Goal: Use online tool/utility: Utilize a website feature to perform a specific function

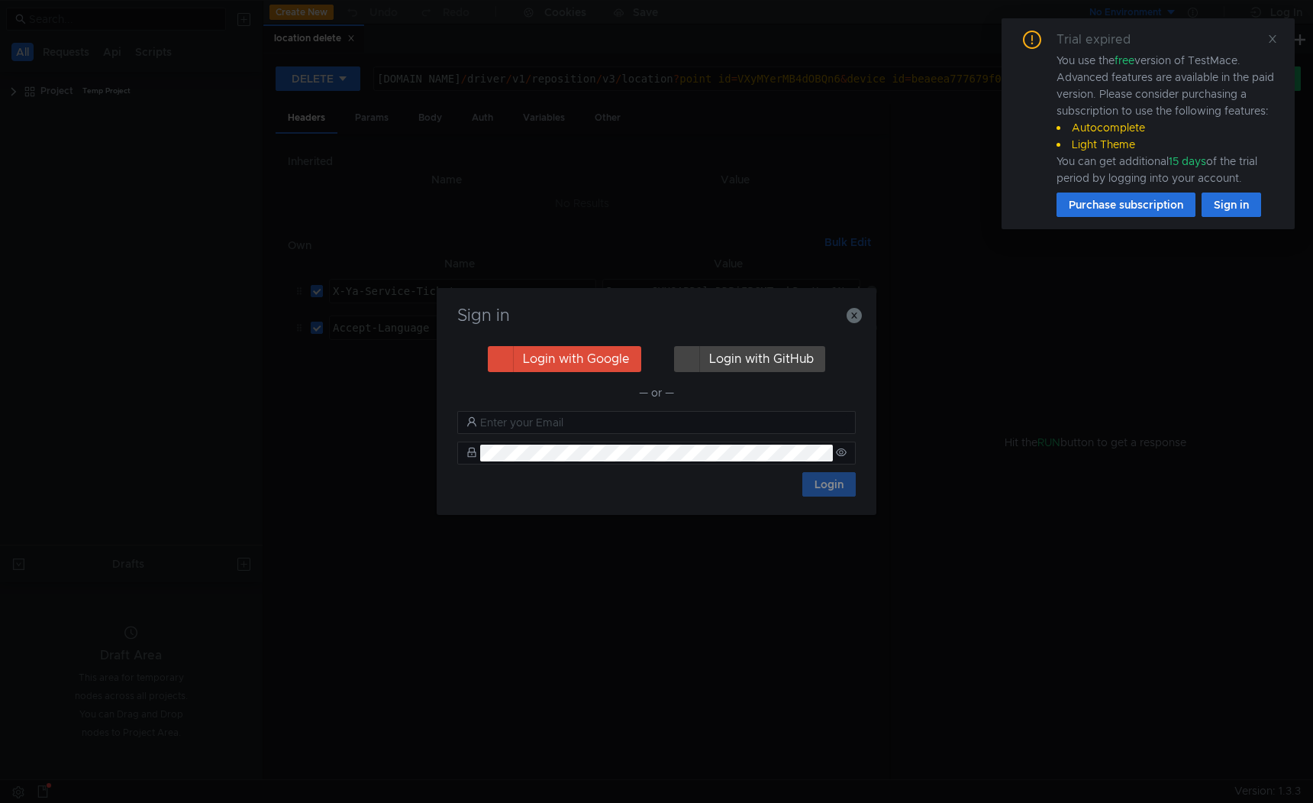
click at [853, 325] on div "Sign in" at bounding box center [656, 324] width 403 height 37
click at [853, 324] on button "button" at bounding box center [854, 314] width 15 height 18
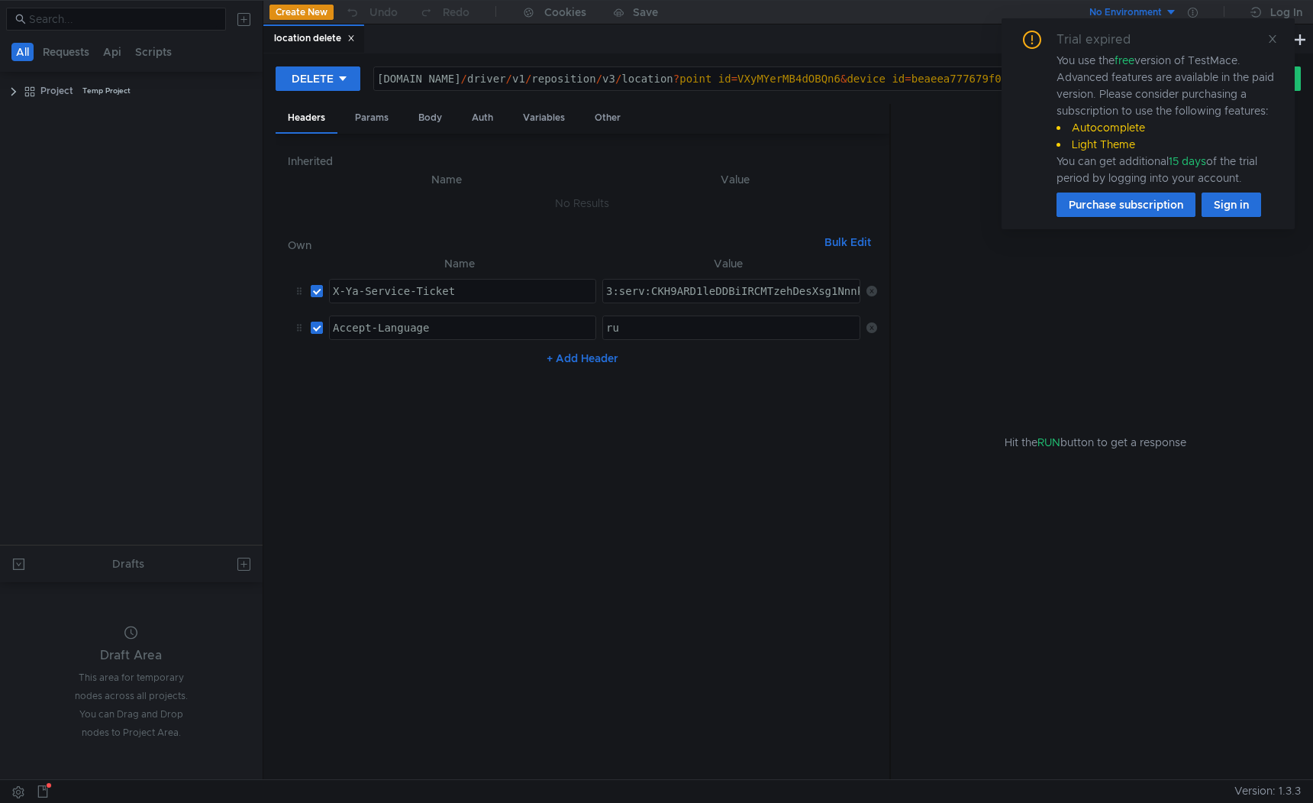
click at [618, 79] on div "reposition-api.taxi.tst.yandex.net / driver / v1 / reposition / v3 / location ?…" at bounding box center [1329, 91] width 1911 height 37
click at [1278, 38] on div "Trial expired You use the free version of TestMace. Advanced features are avail…" at bounding box center [1148, 123] width 293 height 211
click at [1274, 38] on icon at bounding box center [1273, 39] width 11 height 11
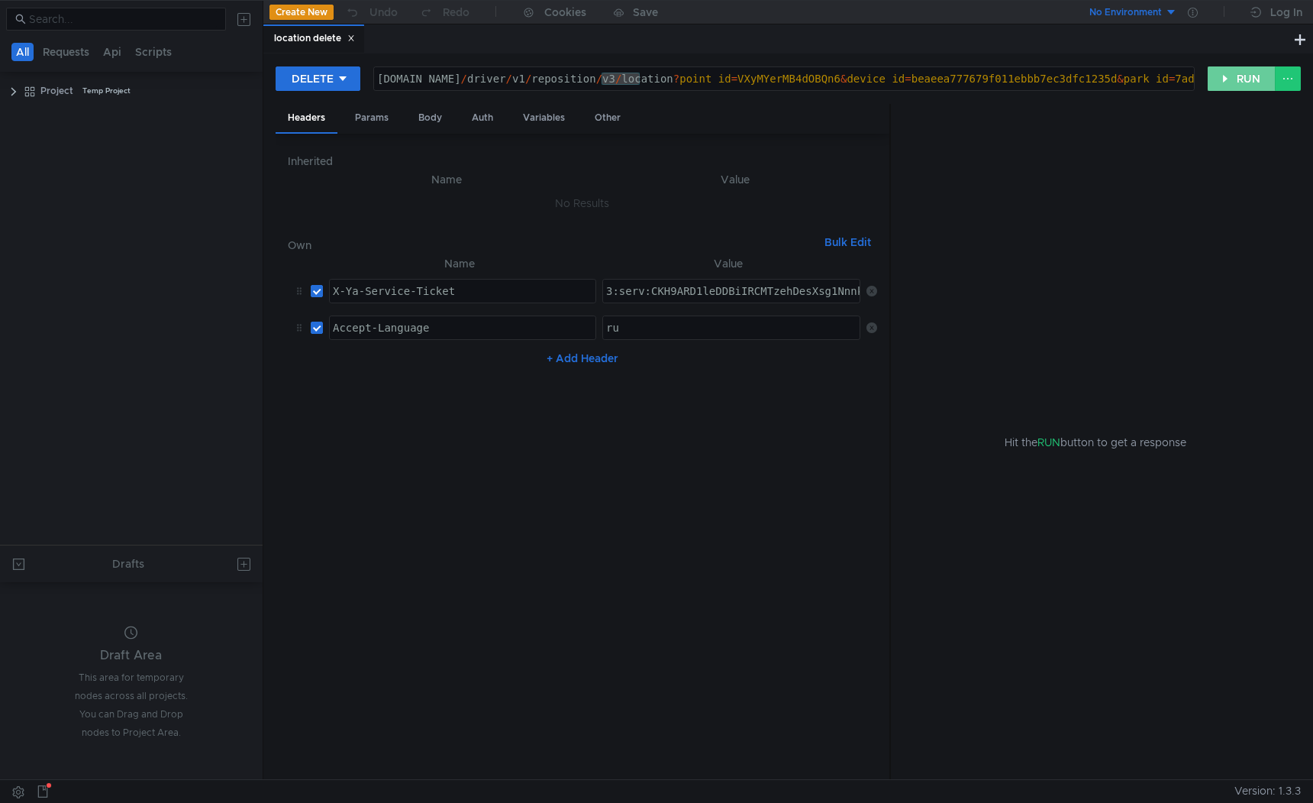
click at [1248, 82] on button "RUN" at bounding box center [1242, 78] width 68 height 24
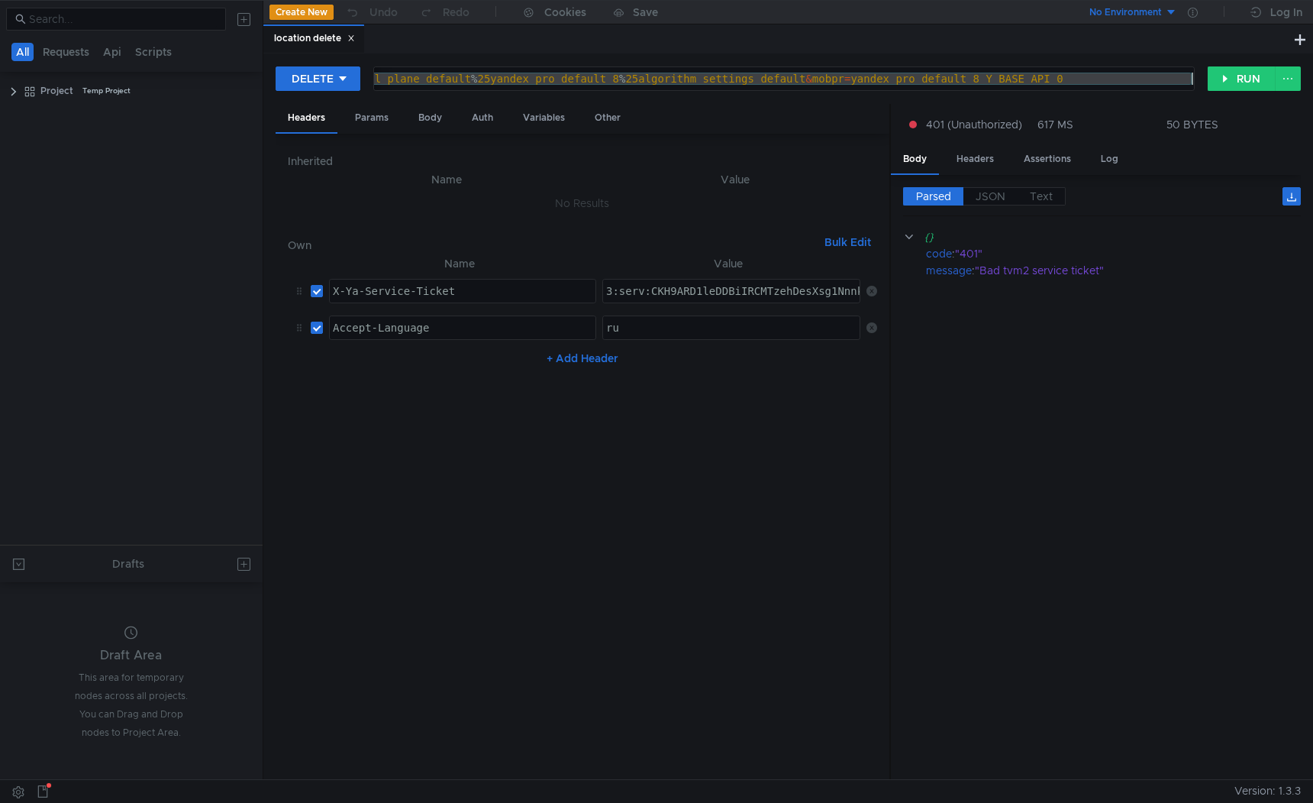
drag, startPoint x: 809, startPoint y: 78, endPoint x: 1292, endPoint y: 95, distance: 482.9
click at [1292, 95] on div "DELETE reposition-api.taxi.tst.yandex.net/driver/v1/reposition/v3/location?poin…" at bounding box center [789, 85] width 1026 height 38
type textarea "reposition-api.taxi.tst.yandex.net/driver/v1/reposition/v3/location"
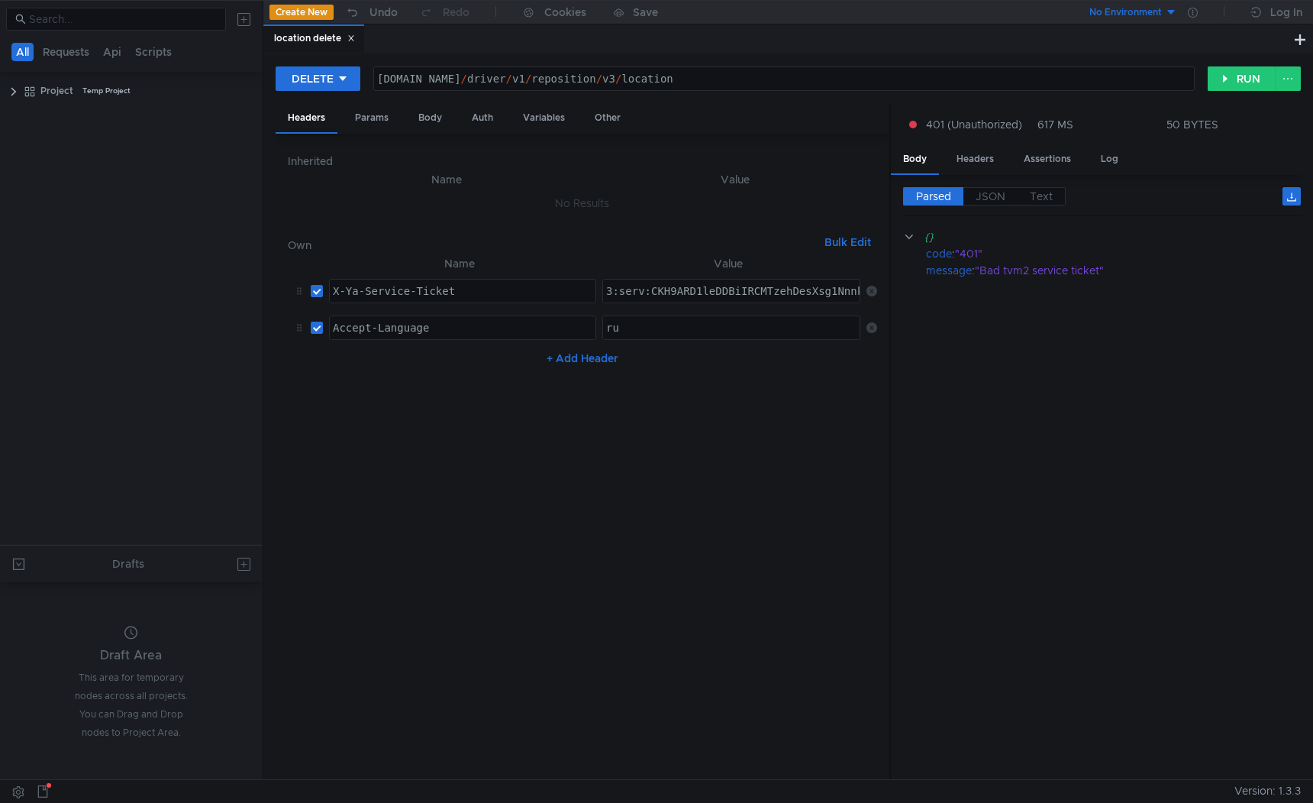
click at [544, 460] on nz-table "Name Value X-Ya-Service-Ticket הההההההההההההההההההההההההההההההההההההההההההההההה…" at bounding box center [583, 510] width 590 height 513
paste textarea "WBAhDJ06XHBiIRCMTzehDesXsg1NnnkaXU_gE:HuEjkCd9nJC2zPhRMs-B9tbU7o3eyXr2lwuFJTa0j…"
type textarea "3:serv:CKWBAhDJ06XHBiIRCMTzehDesXsg1NnnkaXU_gE:HuEjkCd9nJC2zPhRMs-B9tbU7o3eyXr2…"
drag, startPoint x: 653, startPoint y: 297, endPoint x: 395, endPoint y: 301, distance: 258.1
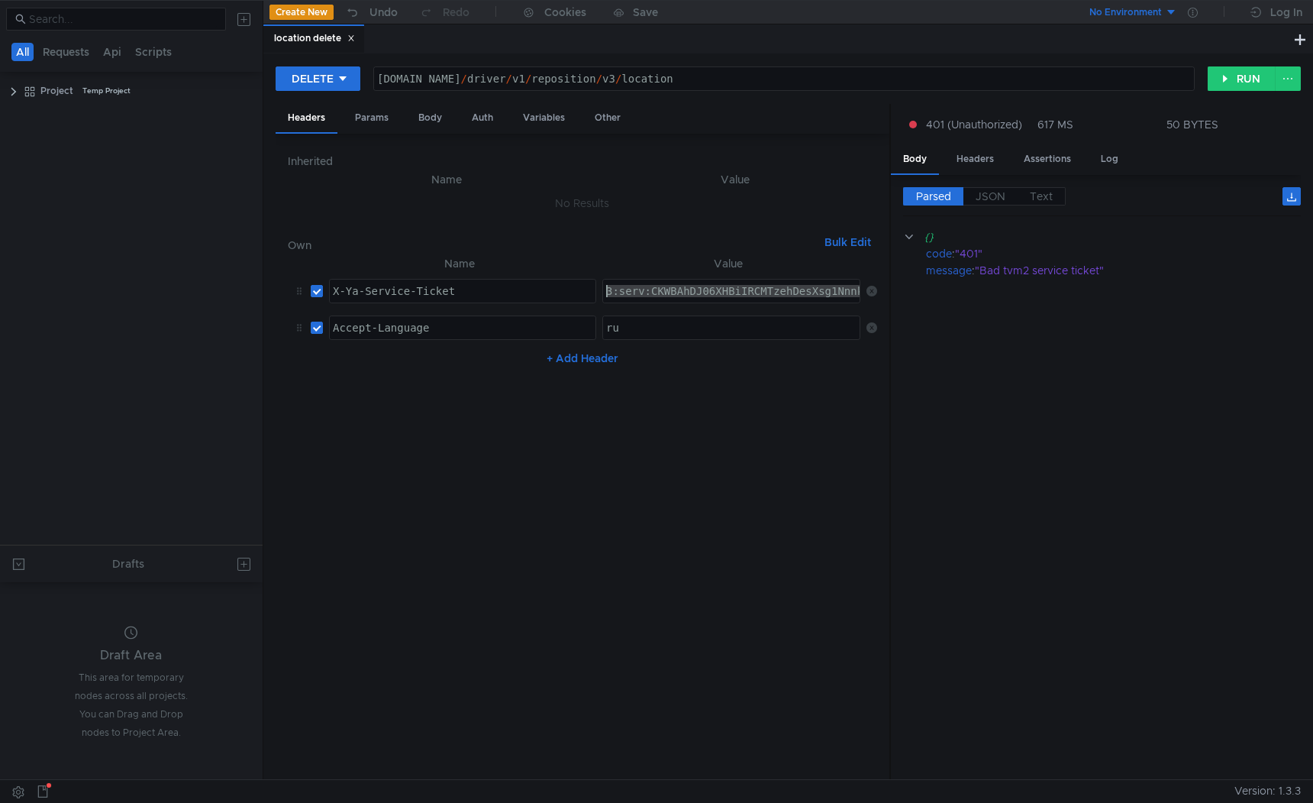
click at [395, 301] on tr "X-Ya-Service-Ticket ההההההההההההההההההההההההההההההההההההההההההההההההההההההההההה…" at bounding box center [583, 291] width 590 height 37
click at [675, 423] on nz-table "Name Value X-Ya-Service-Ticket הההההההההההההההההההההההההההההההההההההההההההההההה…" at bounding box center [583, 510] width 590 height 513
click at [824, 76] on div "reposition-api.taxi.tst.yandex.net / driver / v1 / reposition / v3 / location" at bounding box center [784, 91] width 821 height 37
click at [638, 79] on div "reposition-api.taxi.tst.yandex.net / driver / v1 / reposition / v3 / location" at bounding box center [784, 91] width 821 height 37
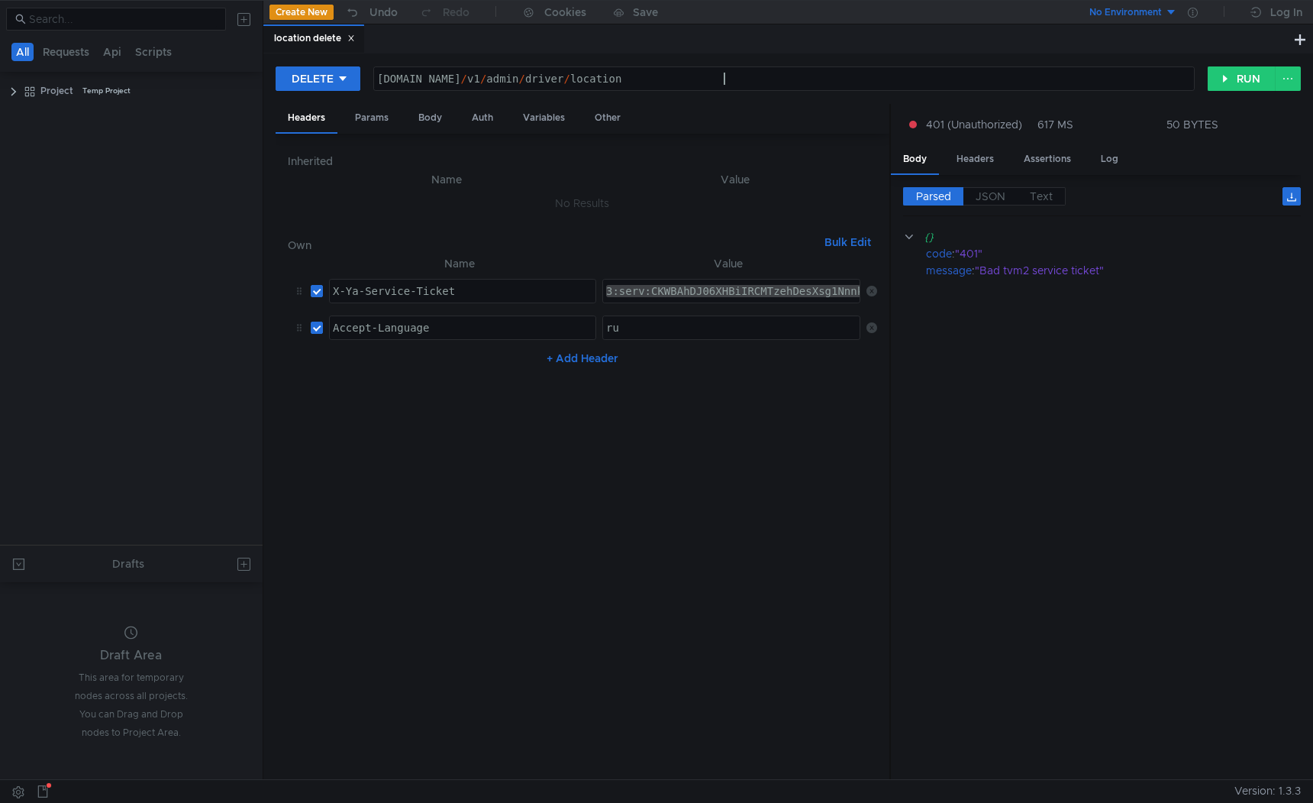
click at [725, 80] on div "reposition-api.taxi.tst.yandex.net / v1 / admin / driver / location" at bounding box center [784, 91] width 821 height 37
click at [1229, 81] on button "RUN" at bounding box center [1242, 78] width 68 height 24
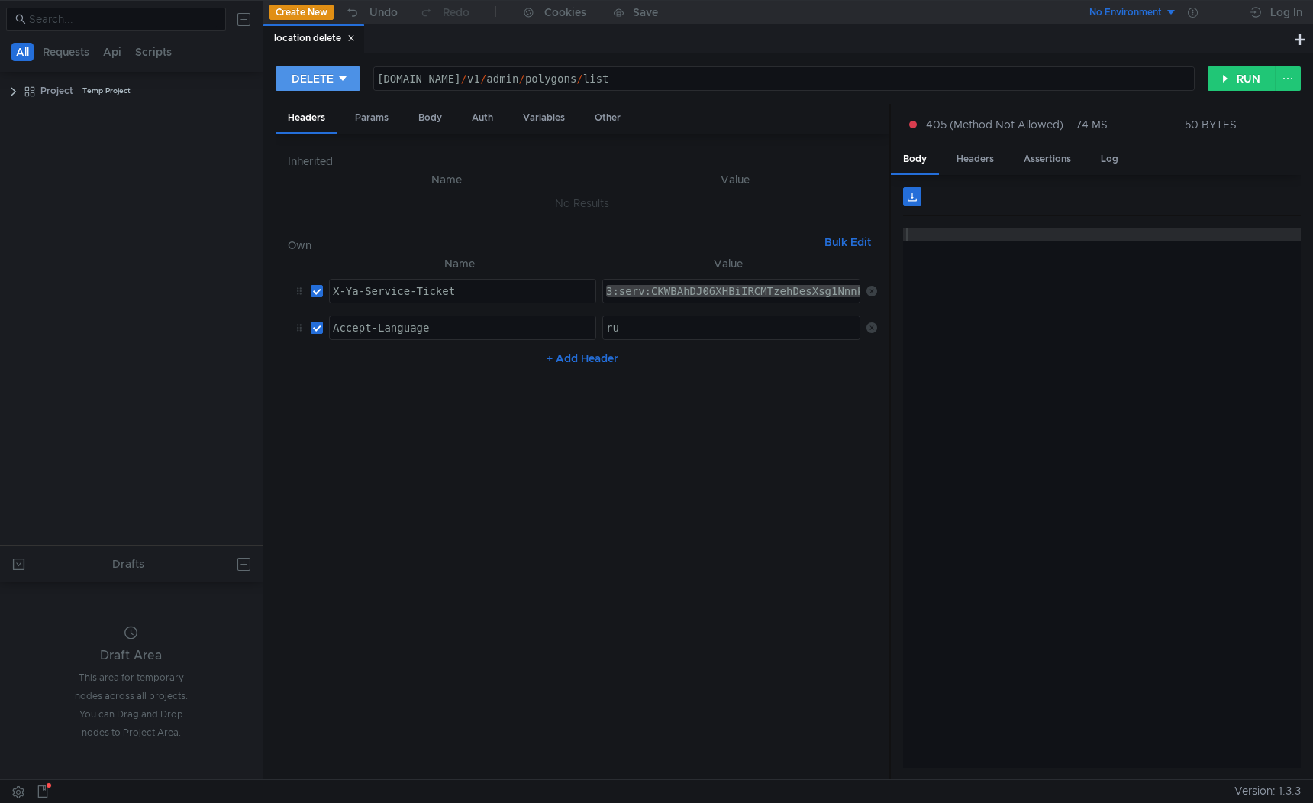
click at [346, 79] on icon at bounding box center [343, 78] width 11 height 11
click at [309, 128] on li "POST" at bounding box center [318, 135] width 84 height 24
drag, startPoint x: 748, startPoint y: 81, endPoint x: 579, endPoint y: 82, distance: 168.8
click at [579, 82] on div "reposition-api.taxi.tst.yandex.net / v1 / admin / polygons / list" at bounding box center [777, 91] width 833 height 37
paste textarea "groups/"
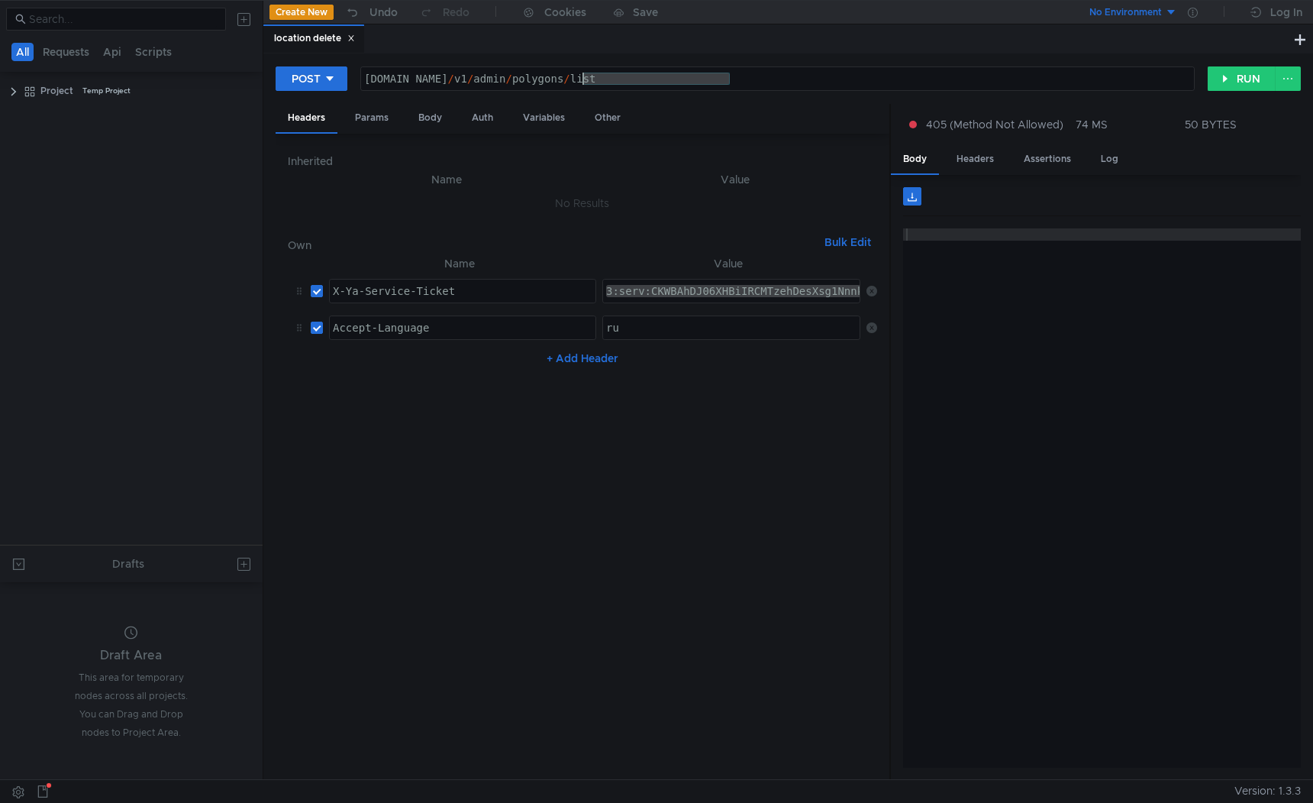
type textarea "reposition-api.taxi.tst.yandex.net/v1/admin/polygons/groups/list"
click at [1240, 81] on button "RUN" at bounding box center [1242, 78] width 68 height 24
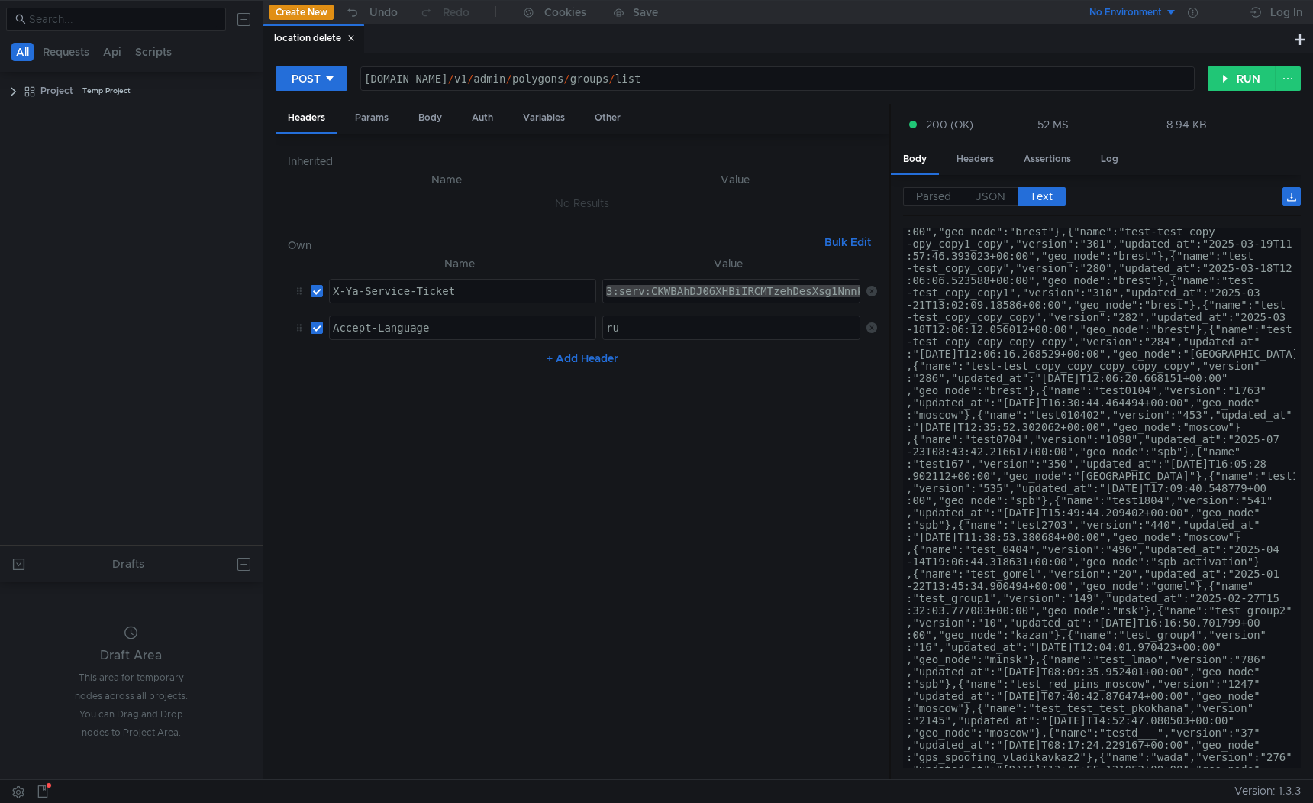
scroll to position [1440, 0]
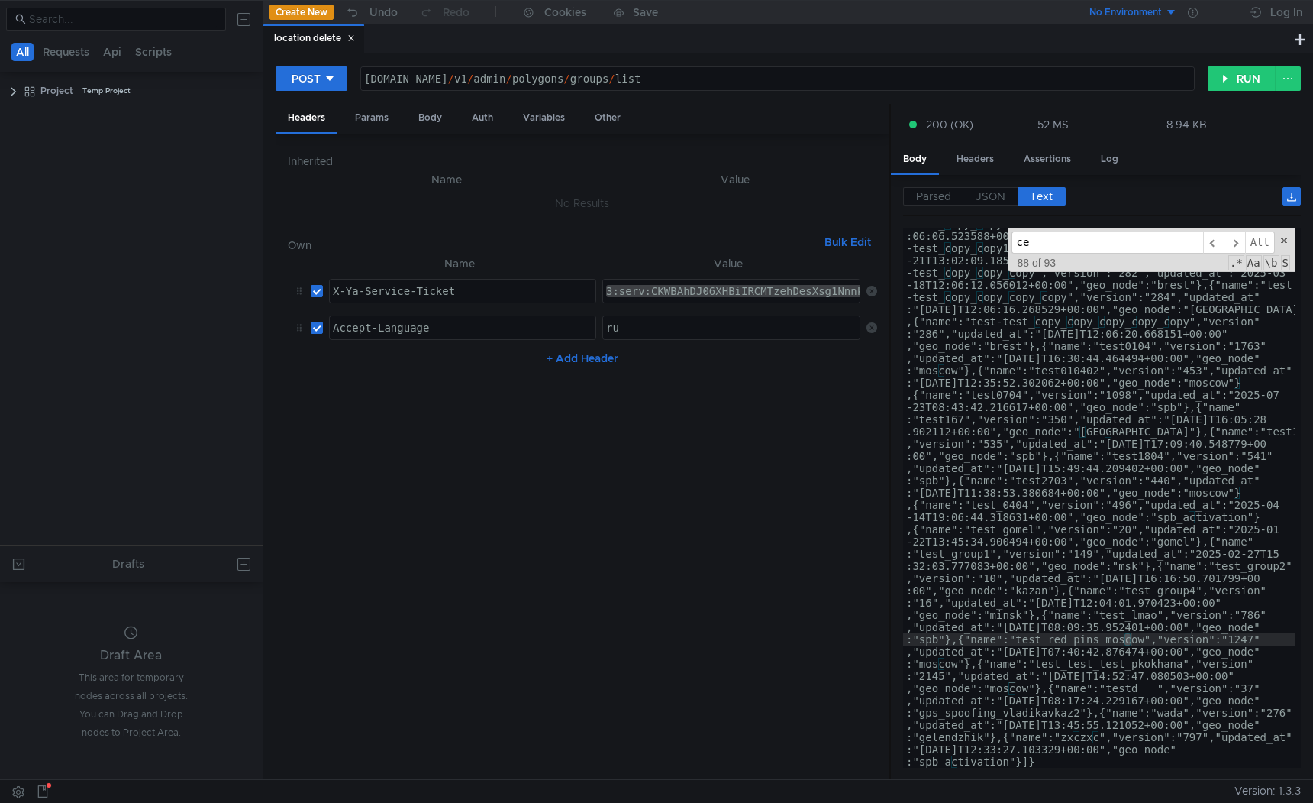
scroll to position [0, 0]
type input "cen"
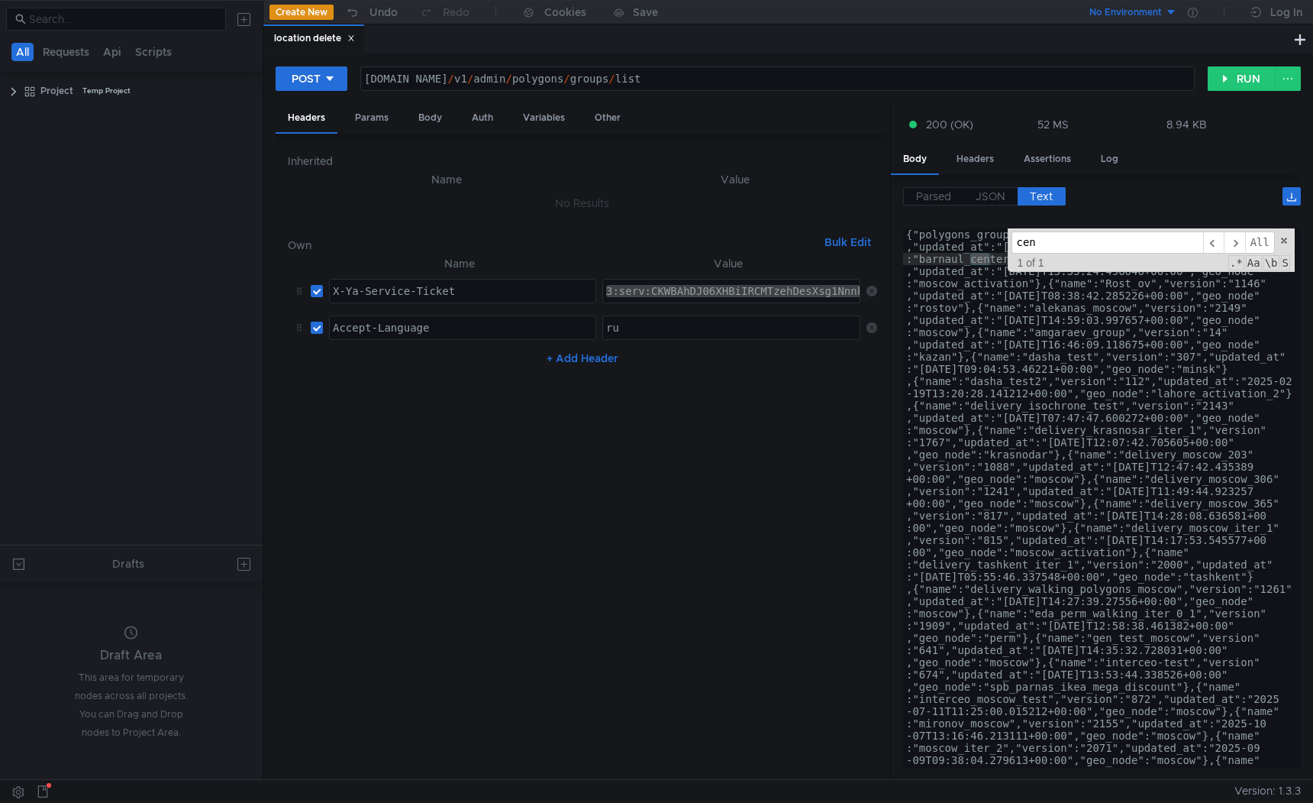
type textarea "{"polygons_groups":[{"name":"1607","version":"2030","updated_at":"2025-09-04T09…"
type input "mirono"
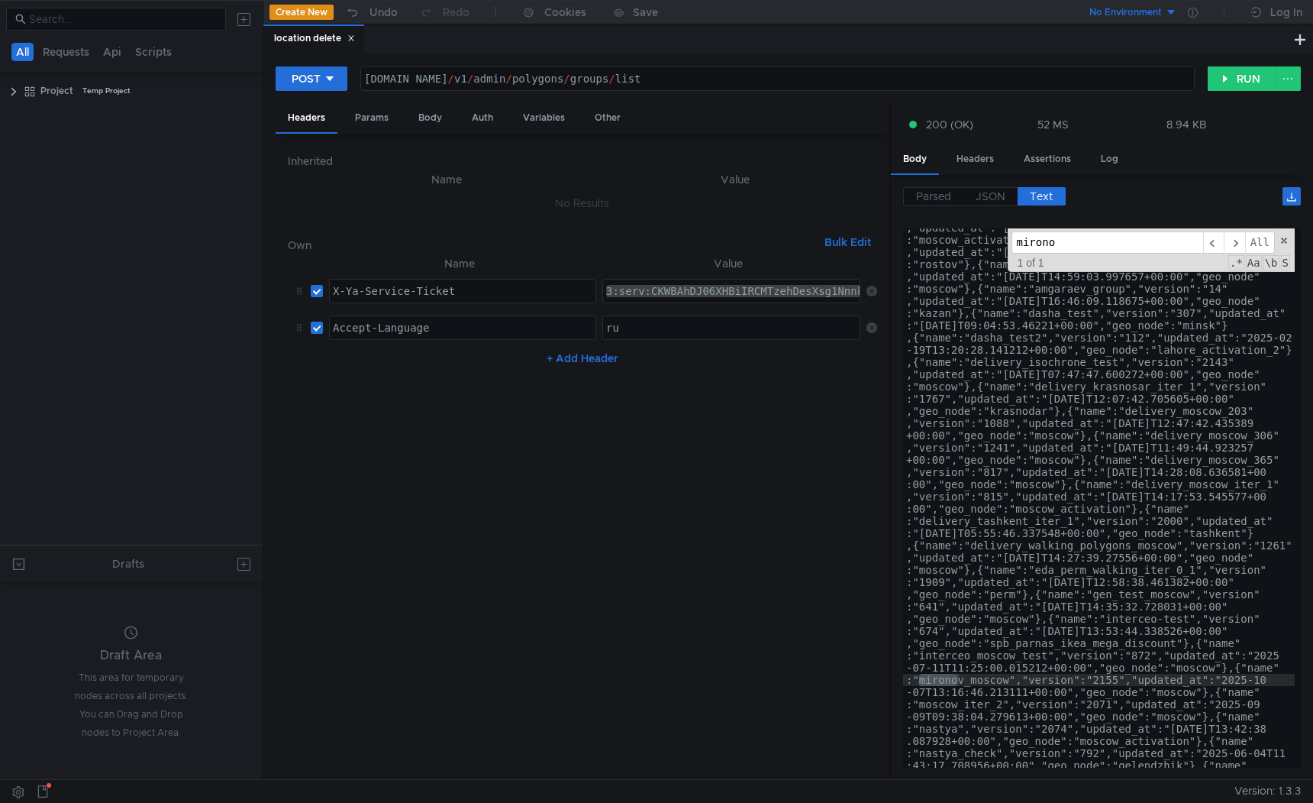
scroll to position [1, 0]
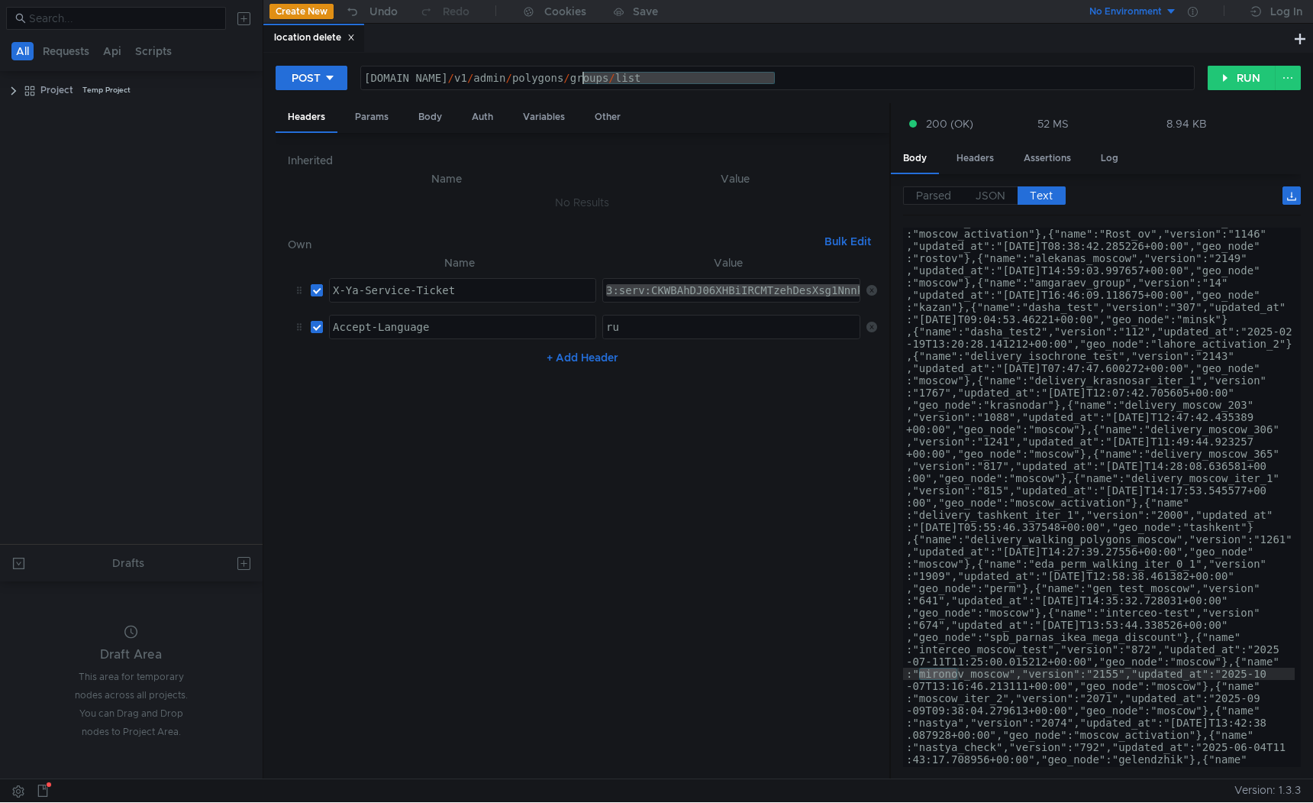
drag, startPoint x: 781, startPoint y: 76, endPoint x: 584, endPoint y: 77, distance: 197.0
click at [584, 77] on div "reposition-api.taxi.tst.yandex.net / v1 / admin / polygons / groups / list" at bounding box center [777, 90] width 833 height 37
paste textarea "list/?polygons_group=mironov_moscow"
click at [1249, 73] on button "RUN" at bounding box center [1242, 78] width 68 height 24
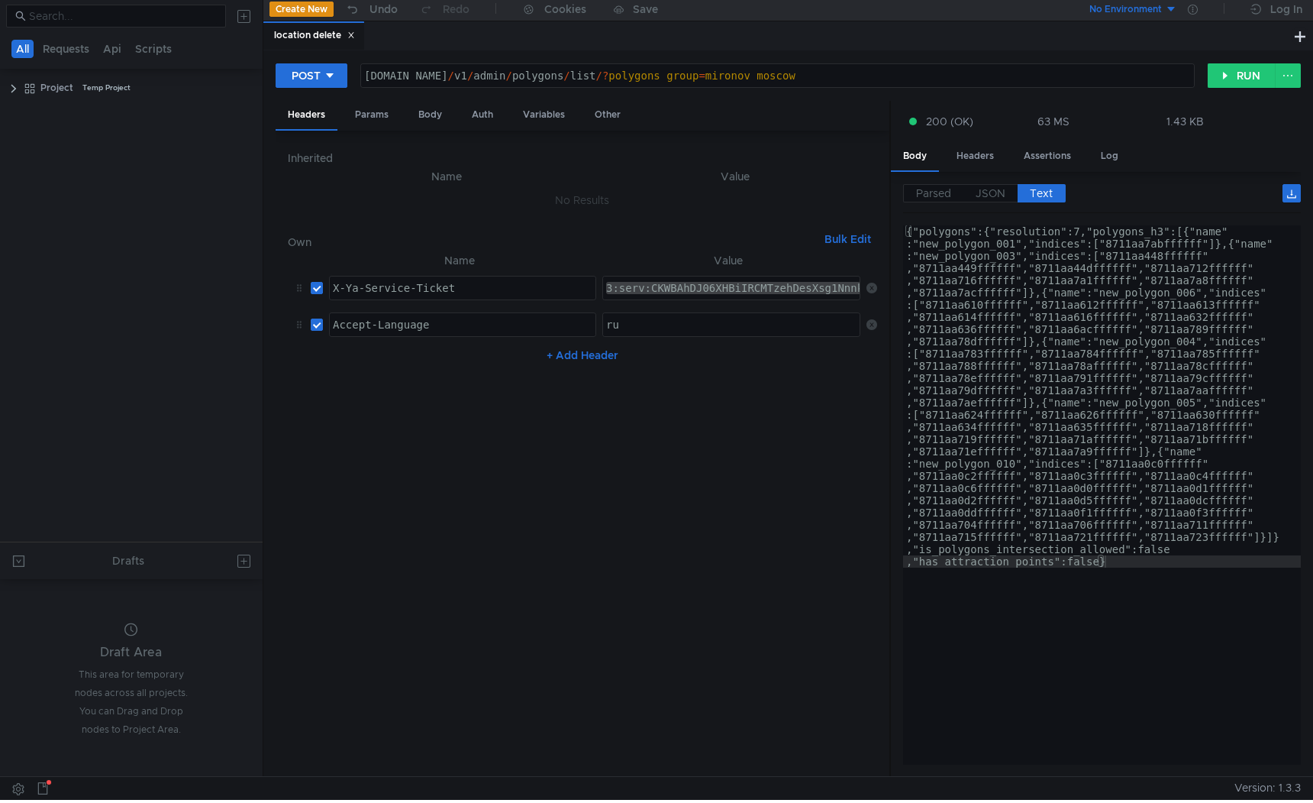
scroll to position [0, 0]
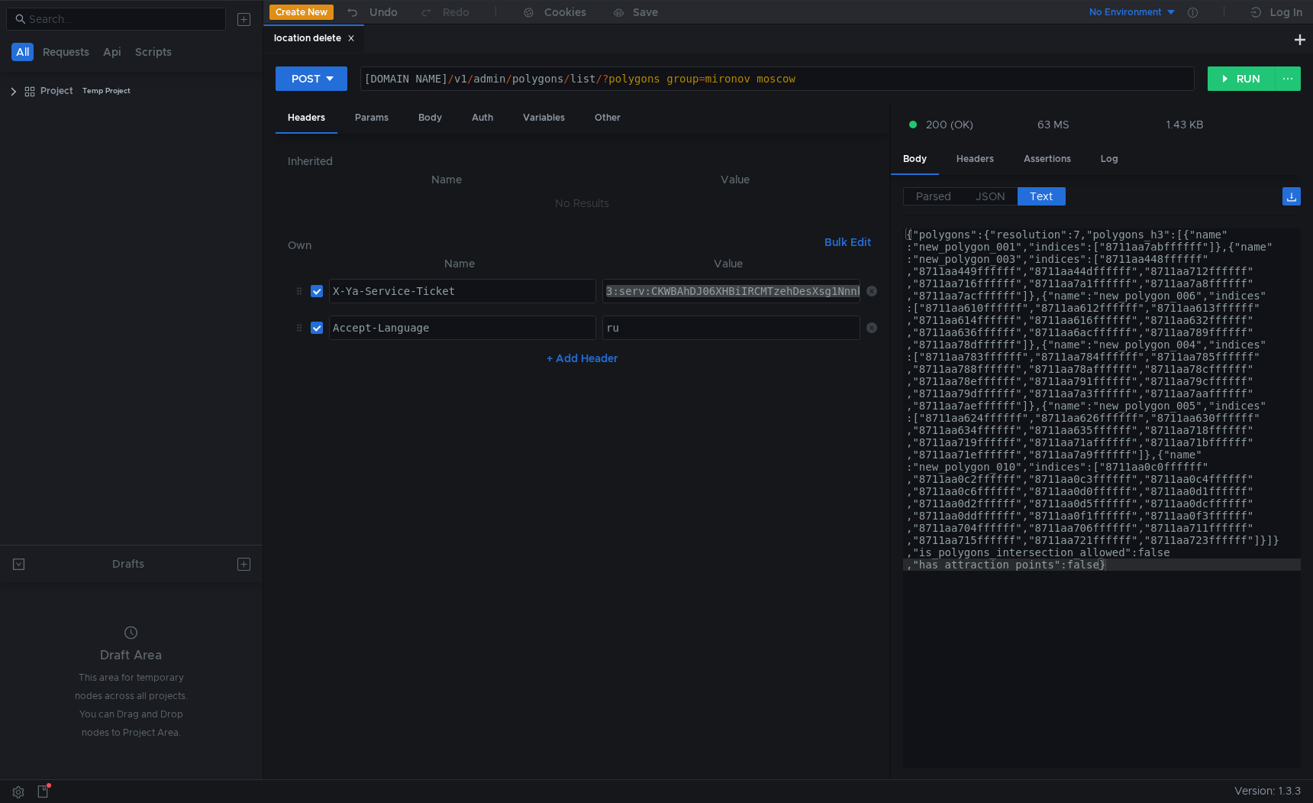
click at [1235, 77] on button "RUN" at bounding box center [1242, 78] width 68 height 24
click at [961, 73] on div "reposition-api.taxi.tst.yandex.net / v1 / admin / polygons / list /? polygons_g…" at bounding box center [777, 91] width 833 height 37
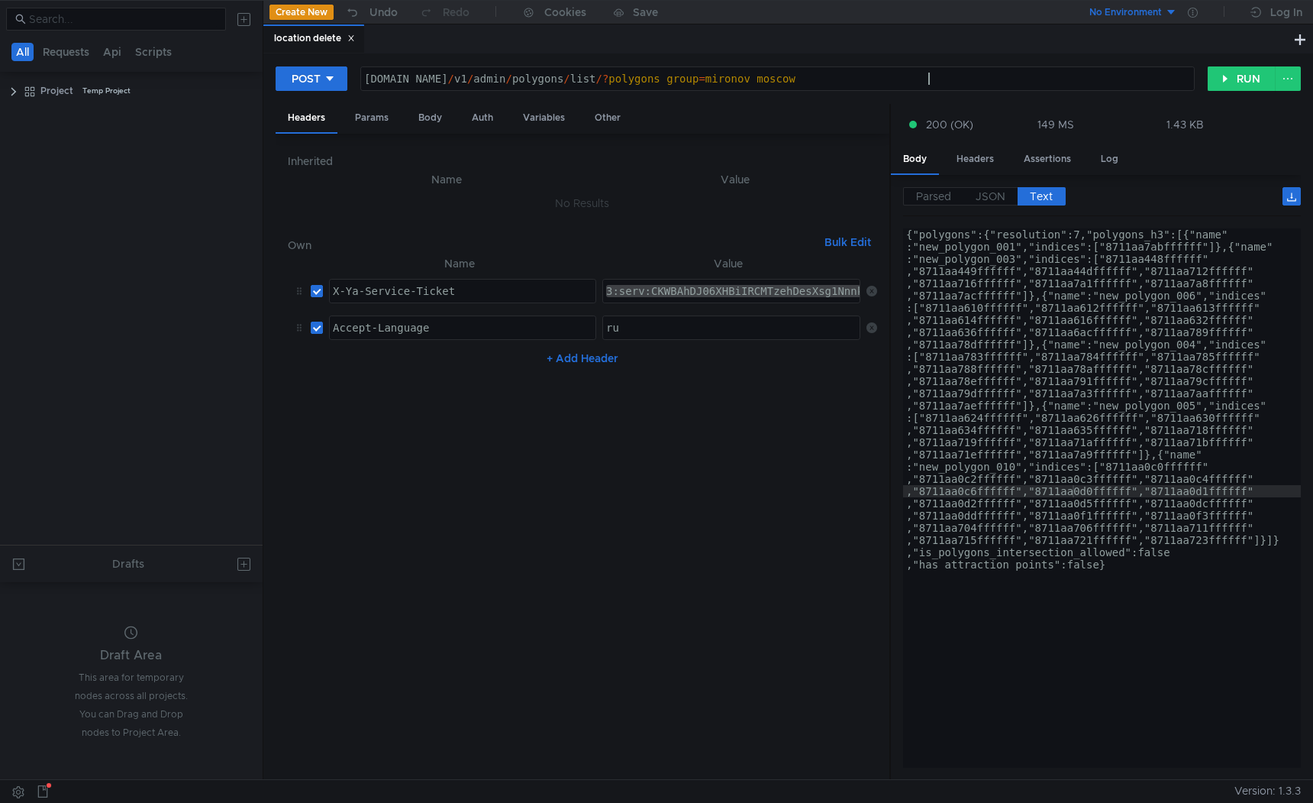
type textarea "reposition-api.taxi.tst.yandex.net/v1/admin/polygons/list/?polygons_group=miron…"
click at [1251, 77] on button "RUN" at bounding box center [1242, 78] width 68 height 24
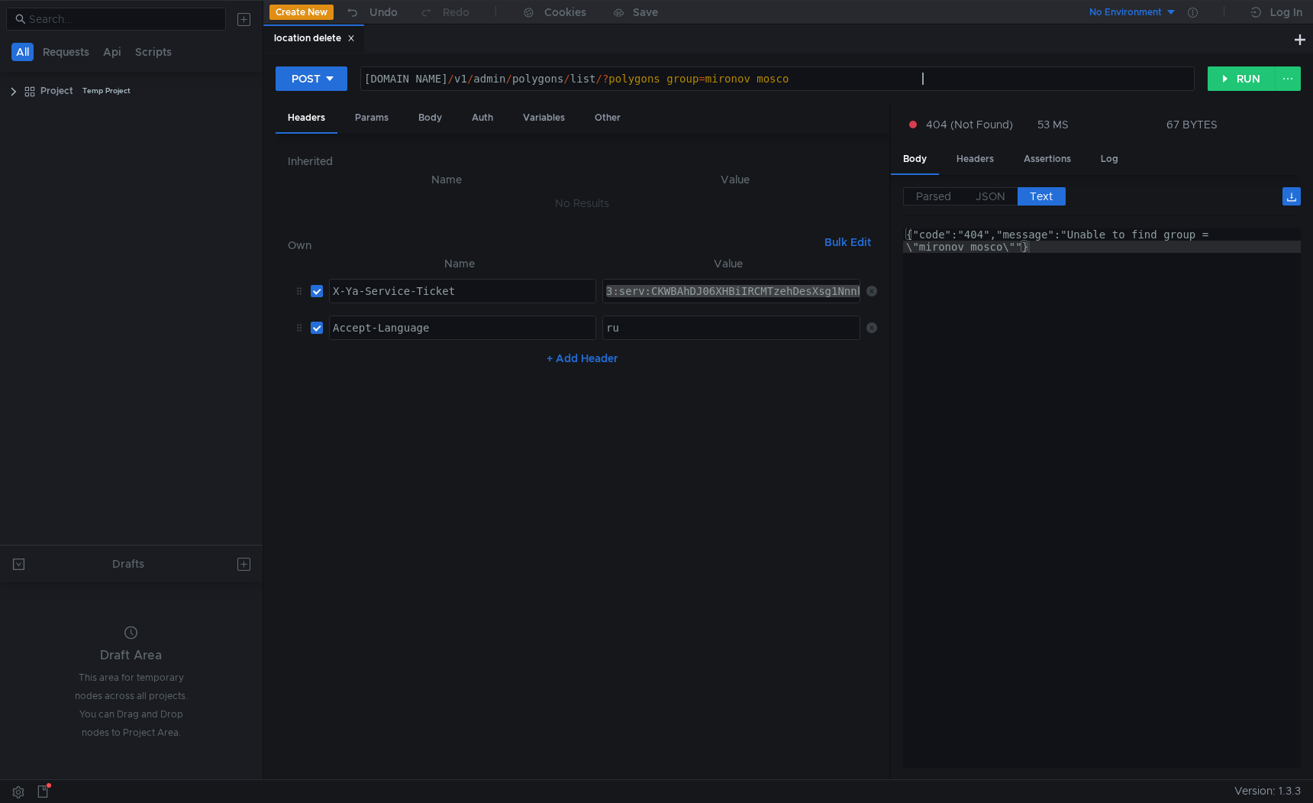
click at [1019, 81] on div "reposition-api.taxi.tst.yandex.net / v1 / admin / polygons / list /? polygons_g…" at bounding box center [777, 91] width 833 height 37
type textarea "[DOMAIN_NAME][URL]"
click at [1229, 75] on button "RUN" at bounding box center [1242, 78] width 68 height 24
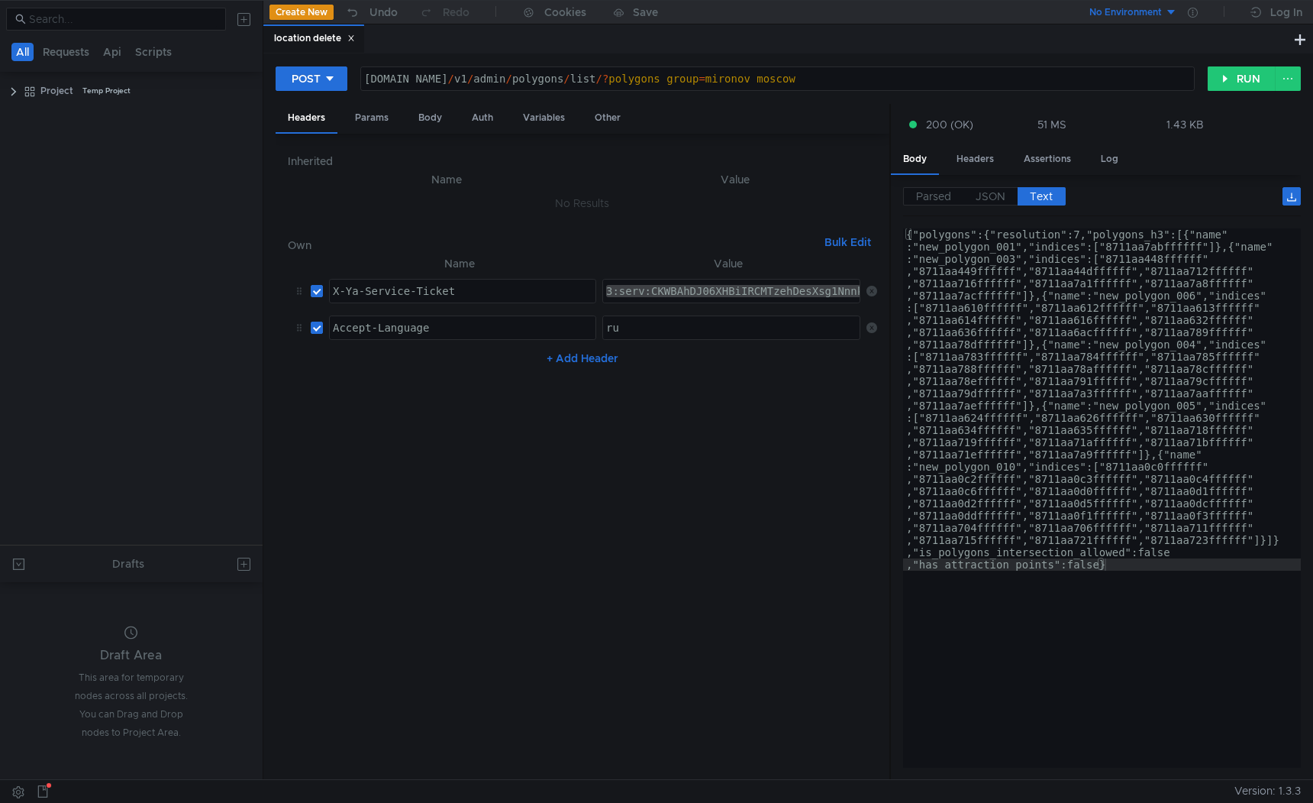
scroll to position [0, 40]
